Goal: Task Accomplishment & Management: Use online tool/utility

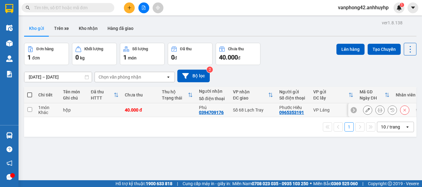
click at [27, 112] on td at bounding box center [29, 110] width 11 height 14
checkbox input "true"
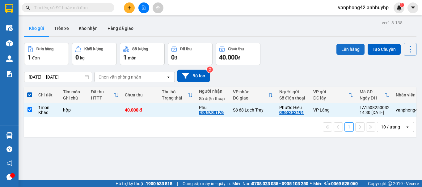
click at [345, 50] on button "Lên hàng" at bounding box center [350, 49] width 28 height 11
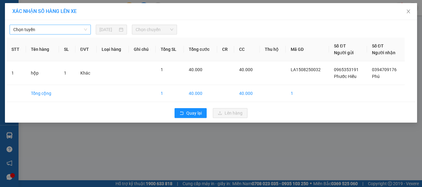
click at [54, 31] on span "Chọn tuyến" at bounding box center [50, 29] width 74 height 9
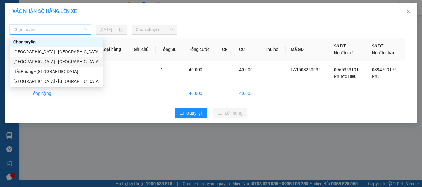
drag, startPoint x: 43, startPoint y: 63, endPoint x: 146, endPoint y: 42, distance: 104.6
click at [45, 60] on div "[GEOGRAPHIC_DATA] - [GEOGRAPHIC_DATA]" at bounding box center [56, 61] width 86 height 7
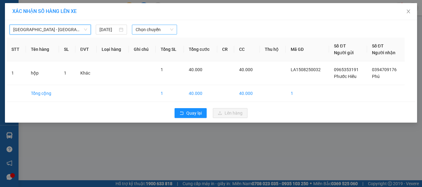
click at [161, 34] on span "Chọn chuyến" at bounding box center [155, 29] width 38 height 9
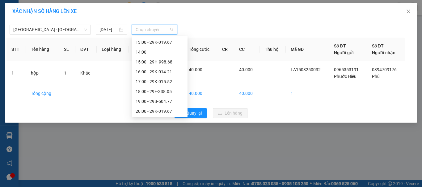
scroll to position [123, 0]
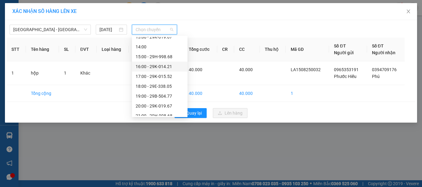
click at [154, 69] on div "16:00 - 29K-014.21" at bounding box center [160, 66] width 48 height 7
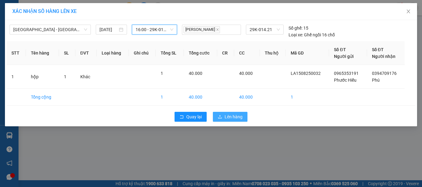
click at [209, 120] on div "Quay lại Lên hàng" at bounding box center [210, 117] width 409 height 16
click at [231, 116] on span "Lên hàng" at bounding box center [233, 117] width 18 height 7
